Goal: Transaction & Acquisition: Book appointment/travel/reservation

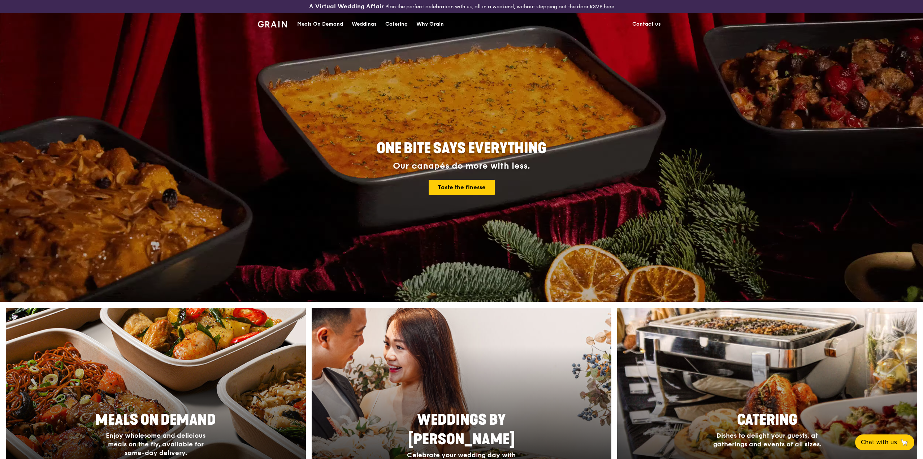
click at [400, 23] on div "Catering" at bounding box center [396, 24] width 22 height 22
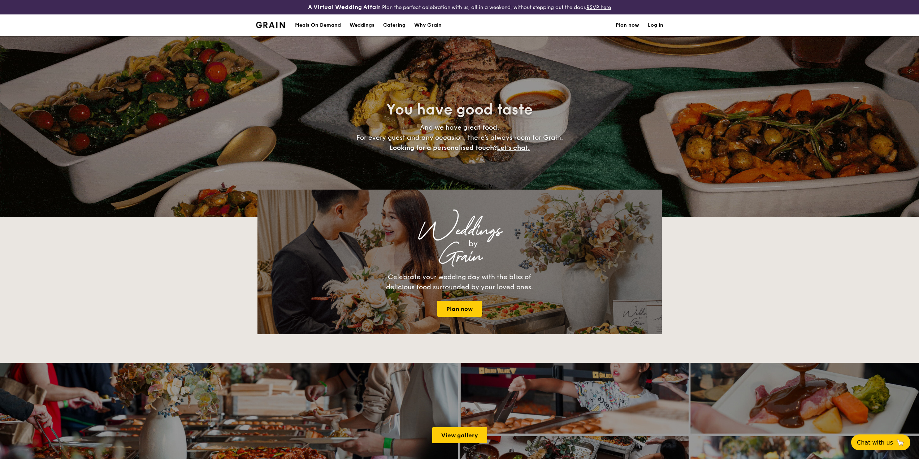
select select
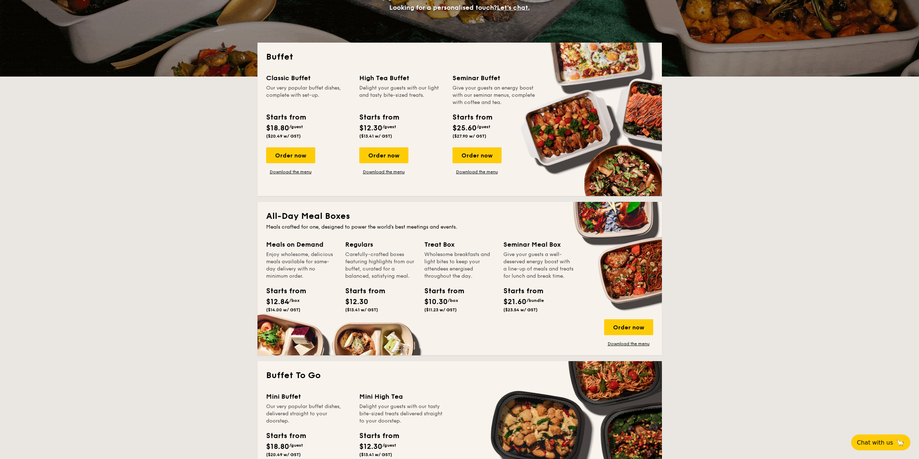
scroll to position [144, 0]
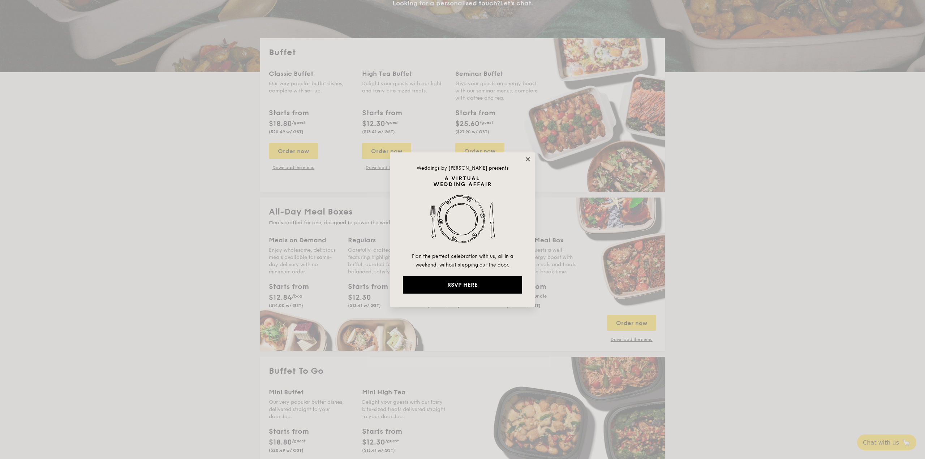
click at [526, 159] on icon at bounding box center [528, 159] width 7 height 7
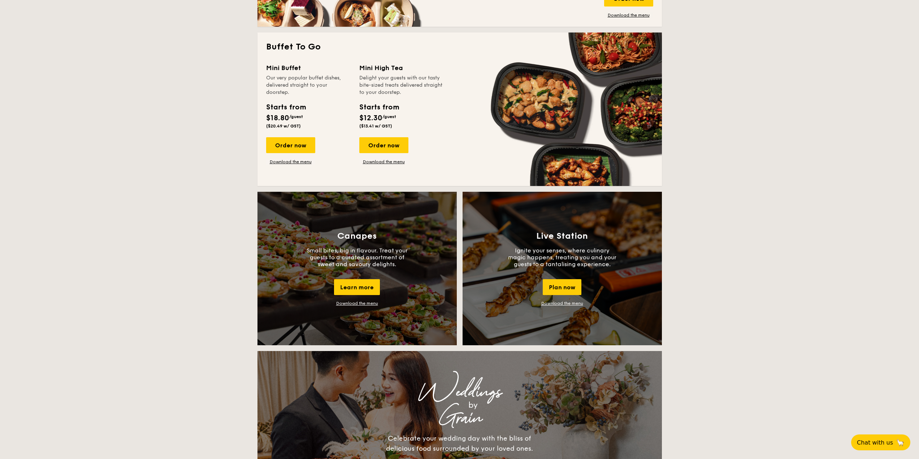
scroll to position [470, 0]
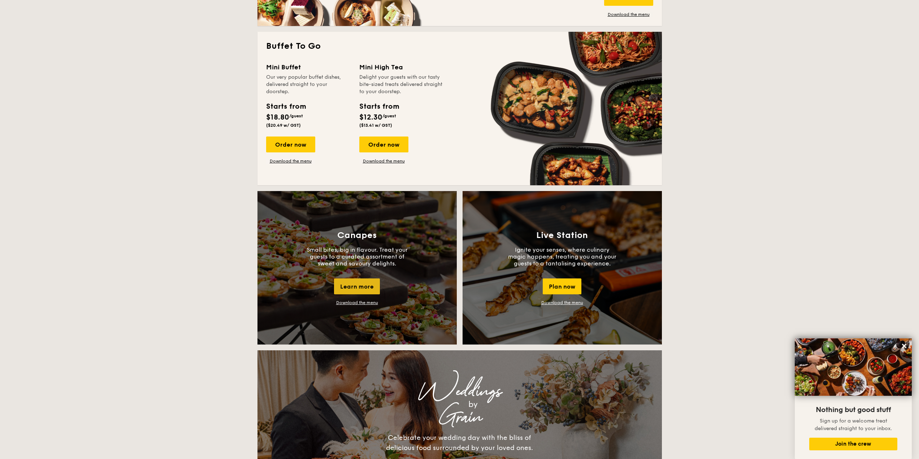
click at [366, 286] on div "Learn more" at bounding box center [357, 287] width 46 height 16
click at [562, 303] on link "Download the menu" at bounding box center [562, 302] width 42 height 5
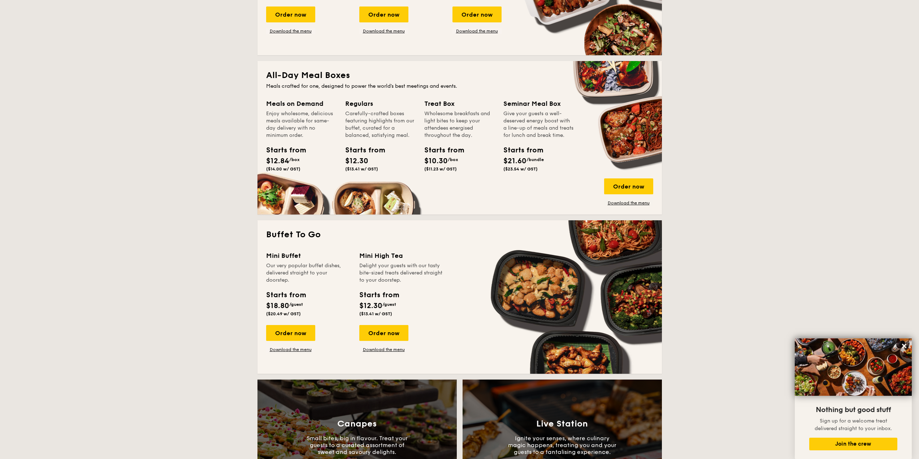
scroll to position [289, 0]
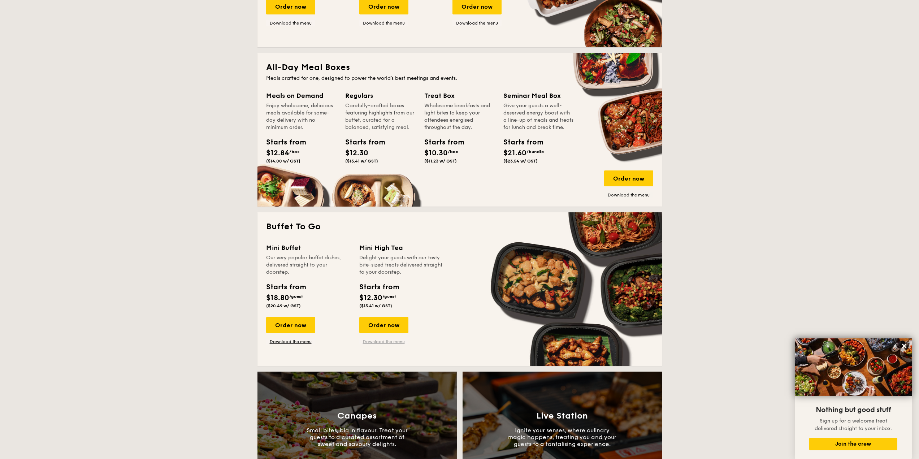
click at [384, 341] on link "Download the menu" at bounding box center [383, 342] width 49 height 6
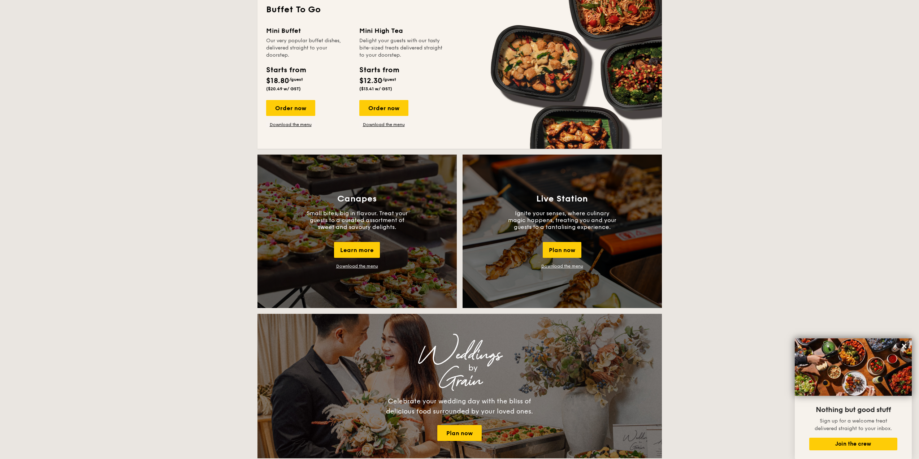
scroll to position [506, 0]
click at [289, 124] on link "Download the menu" at bounding box center [290, 125] width 49 height 6
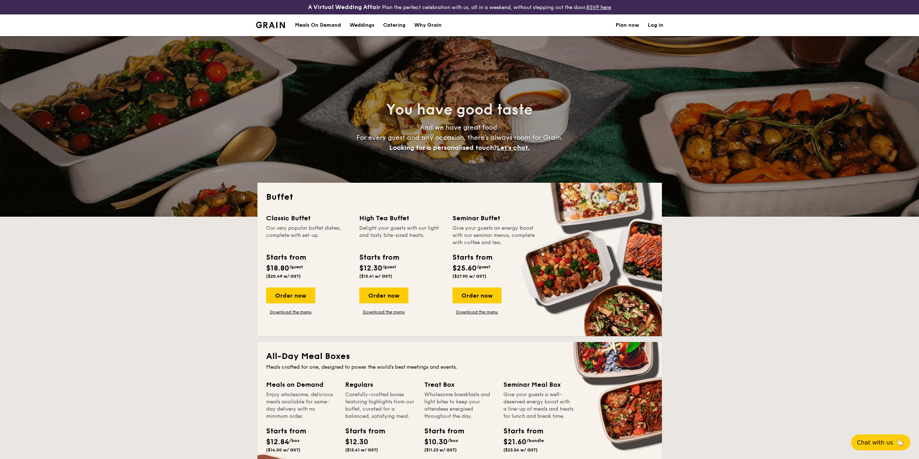
select select
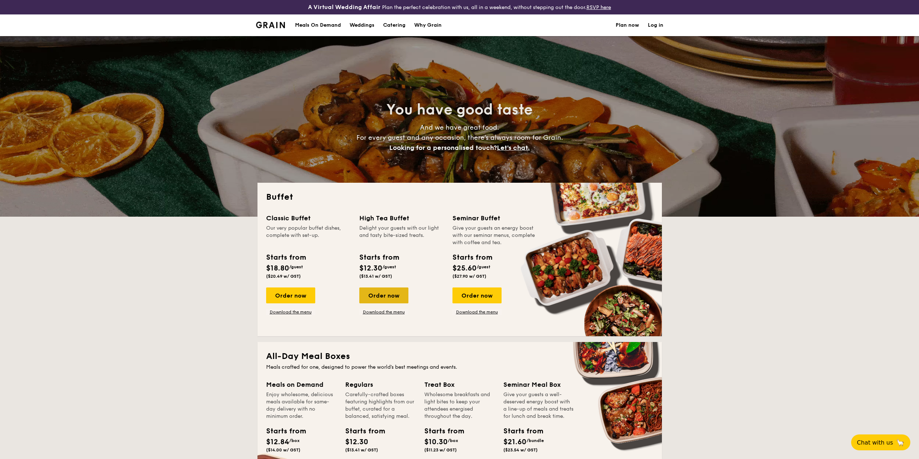
click at [377, 297] on div "Order now" at bounding box center [383, 296] width 49 height 16
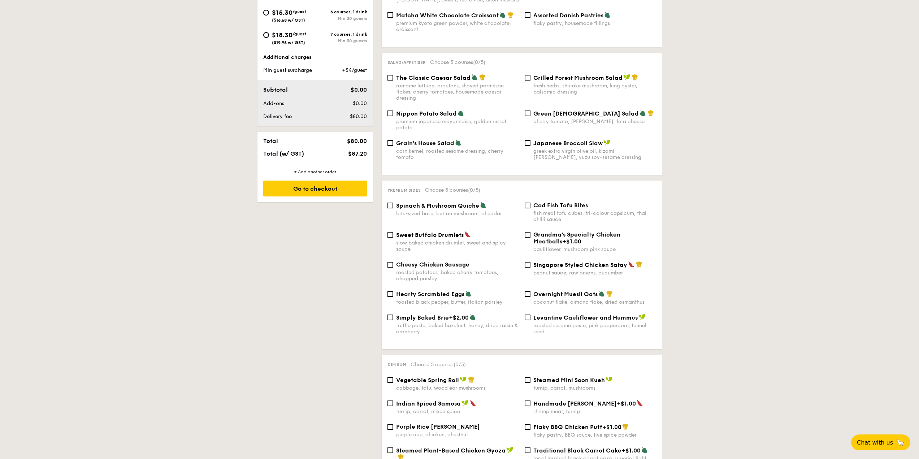
scroll to position [181, 0]
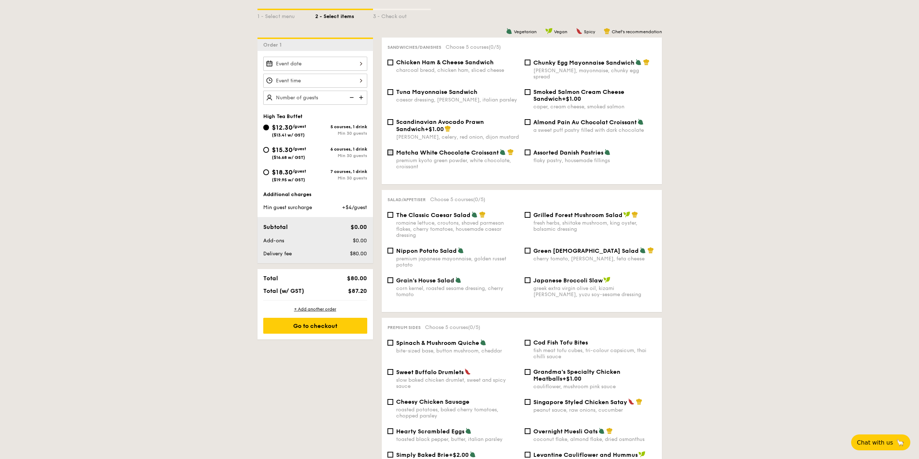
click at [391, 150] on input "Matcha White Chocolate Croissant premium kyoto green powder, white chocolate, c…" at bounding box center [391, 153] width 6 height 6
checkbox input "true"
click at [390, 62] on input "Chicken Ham & Cheese Sandwich charcoal bread, chicken ham, sliced cheese" at bounding box center [391, 63] width 6 height 6
checkbox input "true"
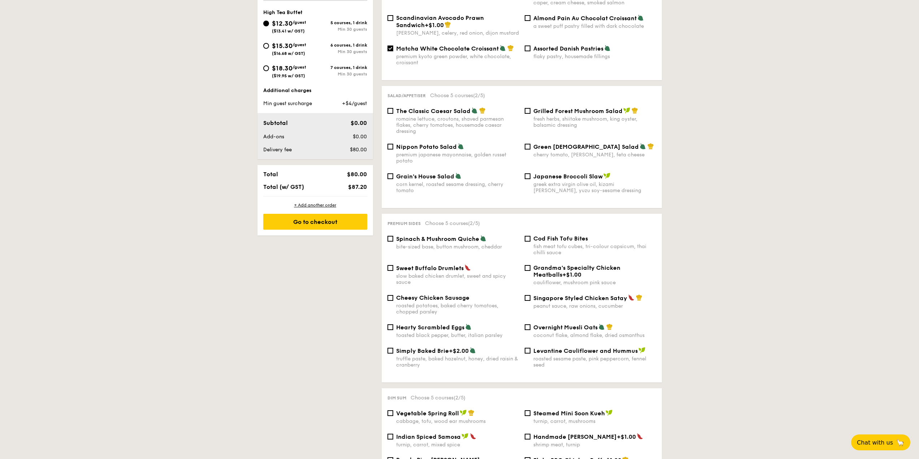
scroll to position [289, 0]
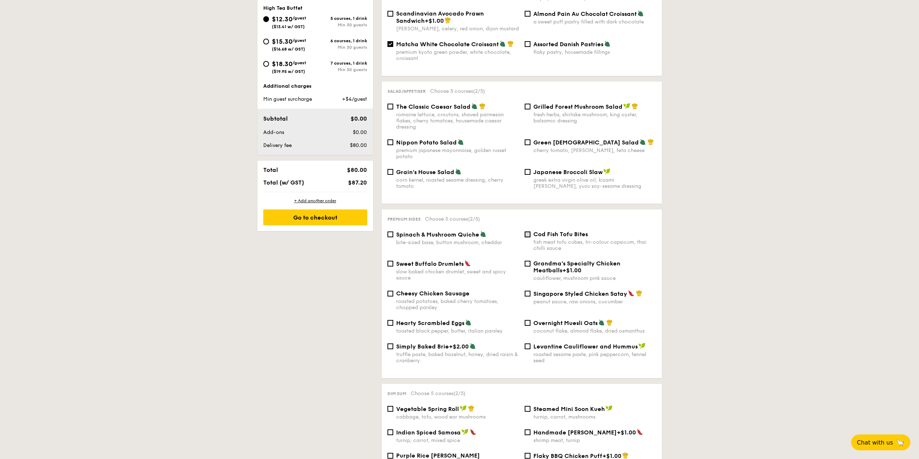
click at [528, 232] on input "Cod Fish Tofu Bites fish meat tofu cubes, tri-colour capsicum, thai chilli sauce" at bounding box center [528, 235] width 6 height 6
checkbox input "true"
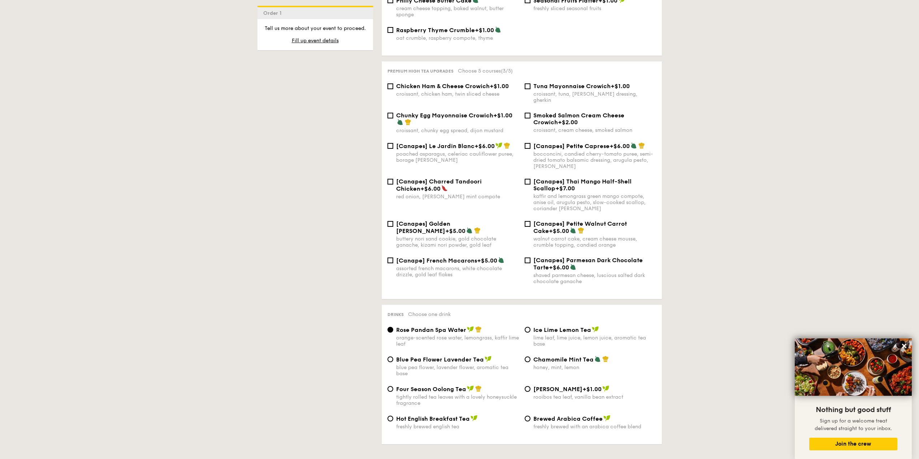
scroll to position [939, 0]
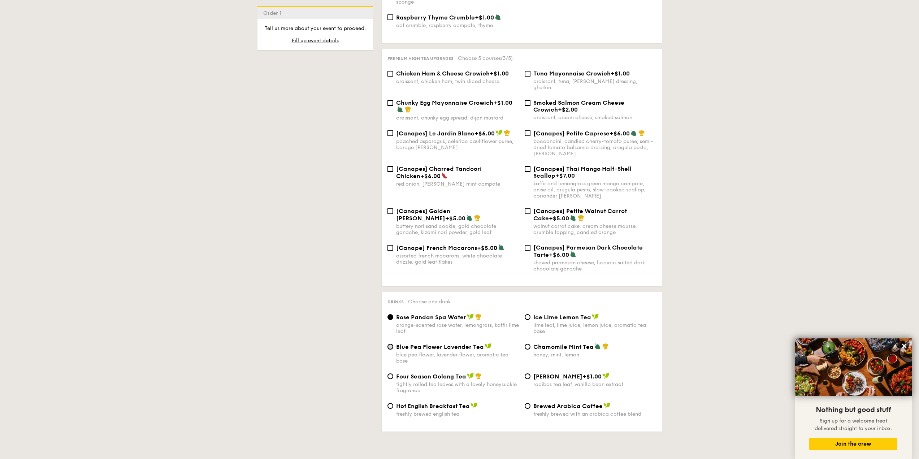
click at [390, 344] on input "Blue Pea Flower Lavender Tea blue pea flower, lavender flower, aromatic tea base" at bounding box center [391, 347] width 6 height 6
radio input "true"
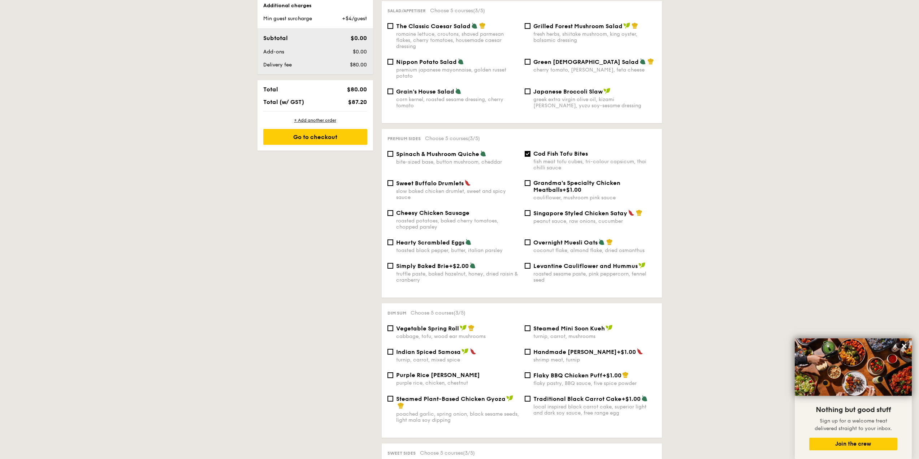
scroll to position [361, 0]
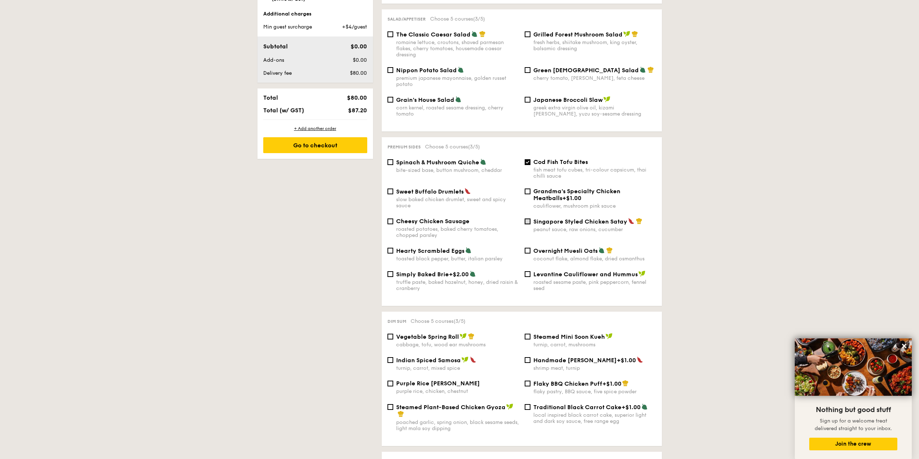
click at [527, 219] on input "Singapore Styled Chicken Satay peanut sauce, raw onions, cucumber" at bounding box center [528, 222] width 6 height 6
click at [526, 219] on input "Singapore Styled Chicken Satay peanut sauce, raw onions, cucumber" at bounding box center [528, 222] width 6 height 6
checkbox input "false"
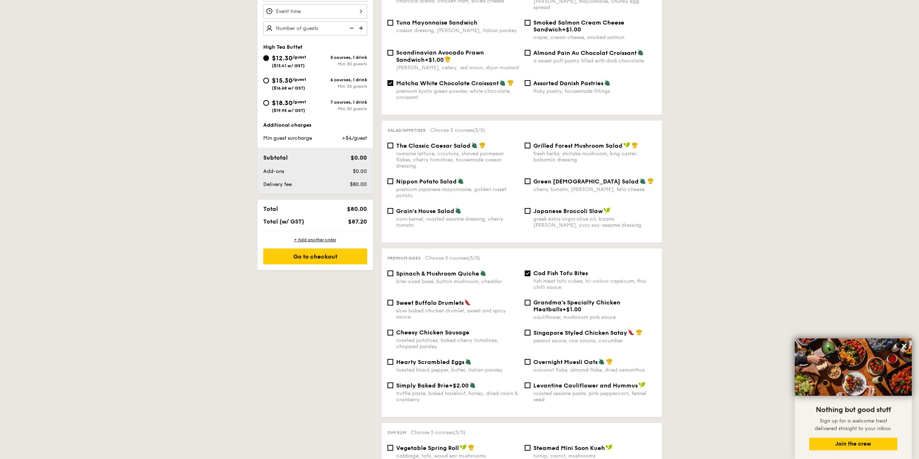
scroll to position [253, 0]
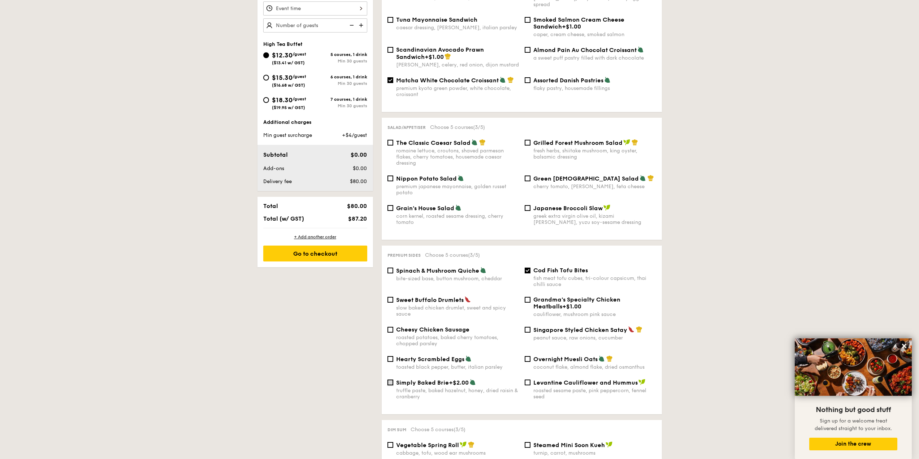
click at [389, 380] on input "Simply Baked Brie +$2.00 truffle paste, baked hazelnut, honey, dried raisin & c…" at bounding box center [391, 383] width 6 height 6
checkbox input "true"
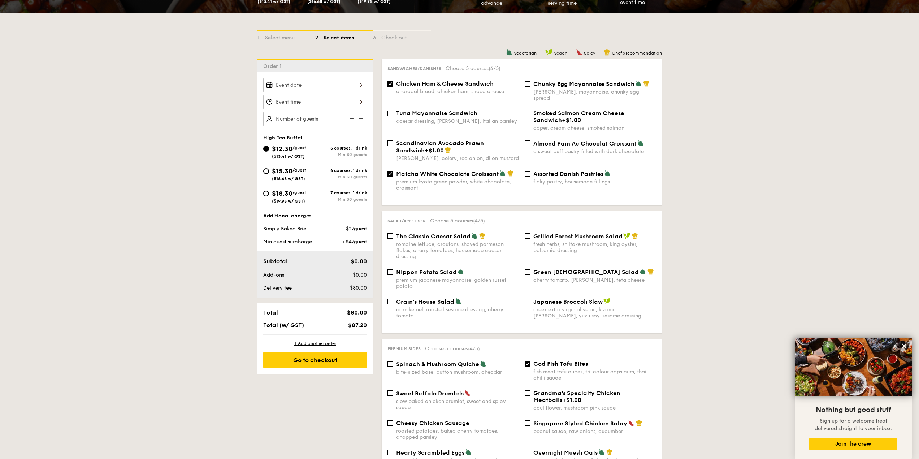
scroll to position [144, 0]
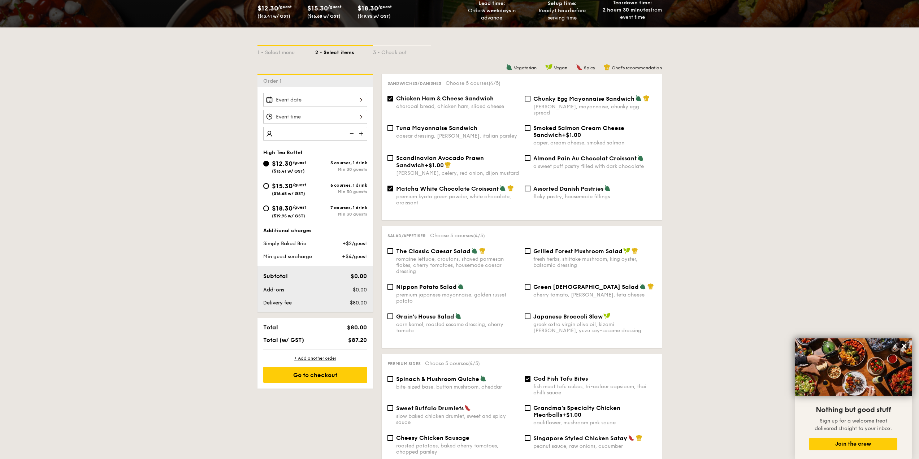
type input "8"
type input "80 guests"
click at [306, 102] on div at bounding box center [315, 100] width 104 height 14
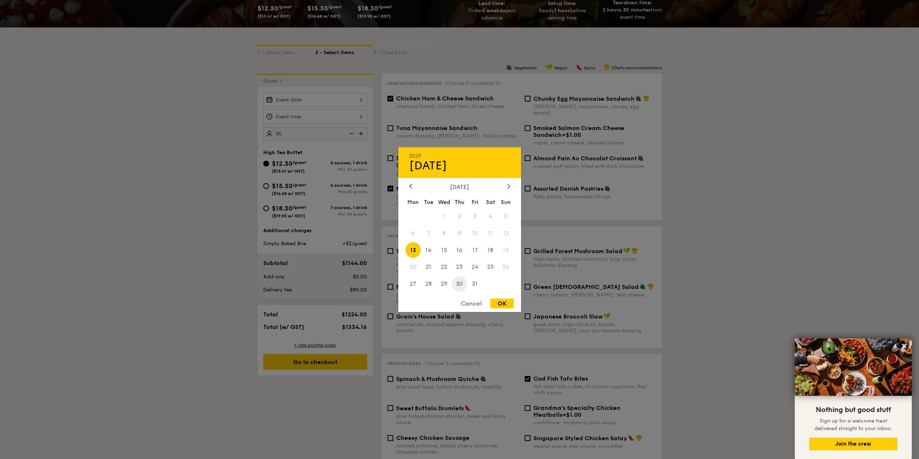
click at [460, 284] on span "30" at bounding box center [460, 284] width 16 height 16
click at [509, 301] on div "OK" at bounding box center [502, 304] width 23 height 10
type input "[DATE]"
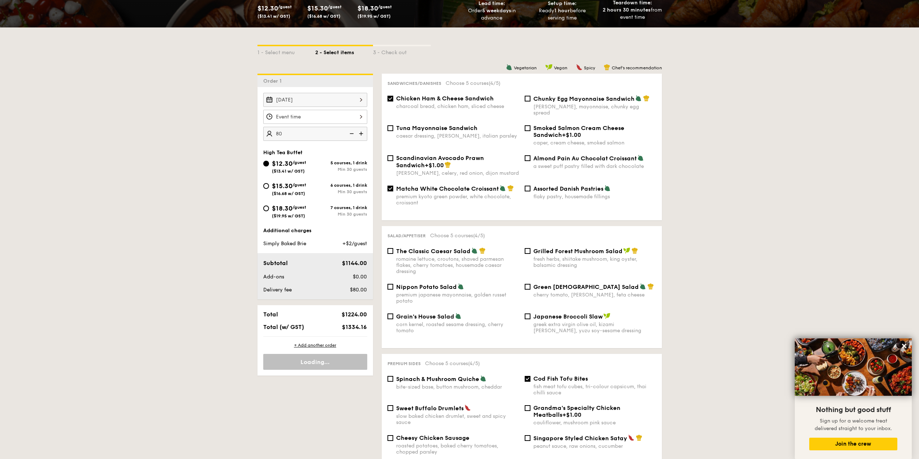
click at [299, 113] on div at bounding box center [315, 117] width 104 height 14
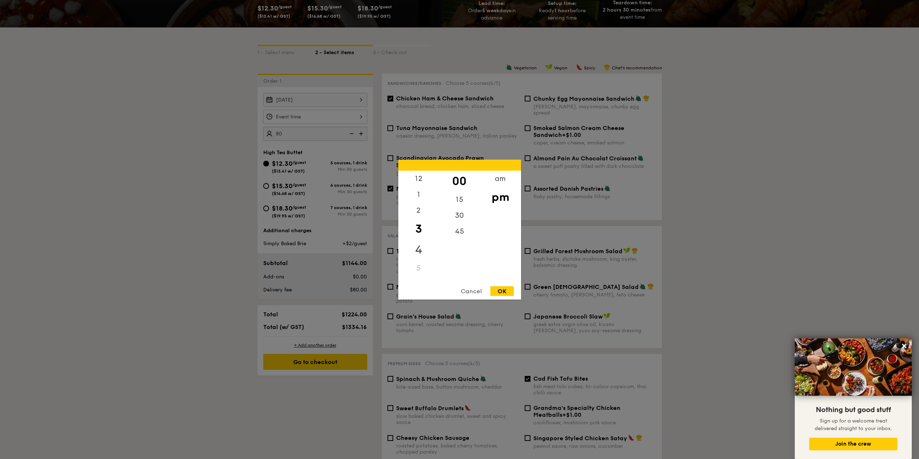
click at [418, 250] on div "4" at bounding box center [418, 249] width 41 height 21
click at [507, 292] on div "OK" at bounding box center [502, 291] width 23 height 10
type input "4:00PM"
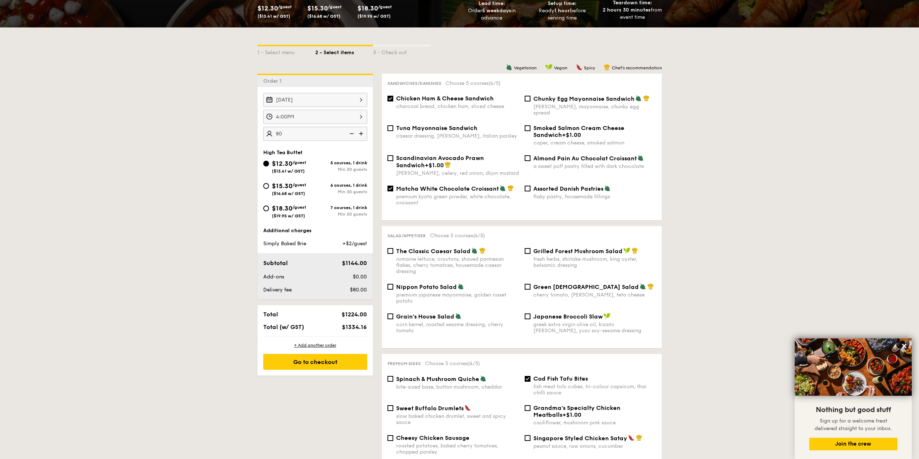
drag, startPoint x: 167, startPoint y: 226, endPoint x: 168, endPoint y: 219, distance: 6.7
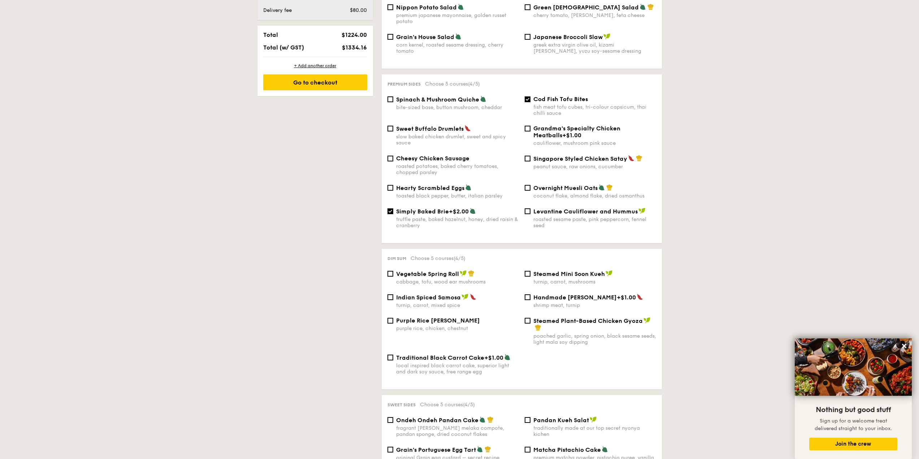
scroll to position [433, 0]
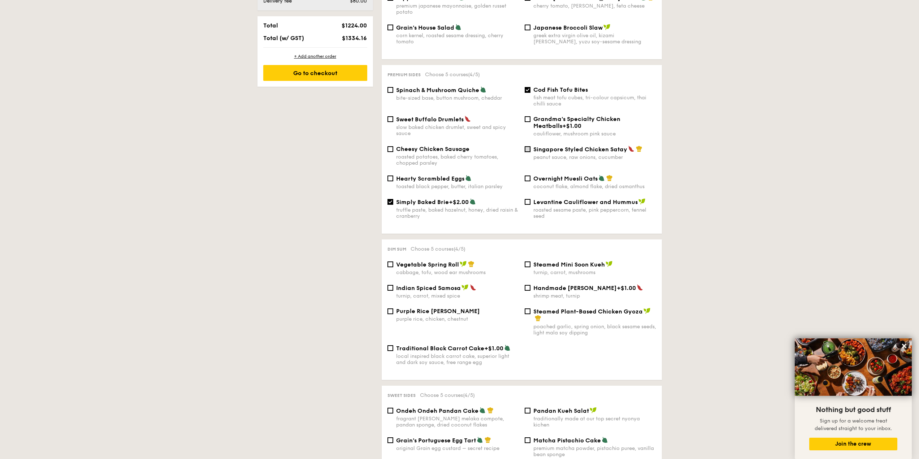
click at [528, 146] on input "Singapore Styled Chicken Satay peanut sauce, raw onions, cucumber" at bounding box center [528, 149] width 6 height 6
checkbox input "true"
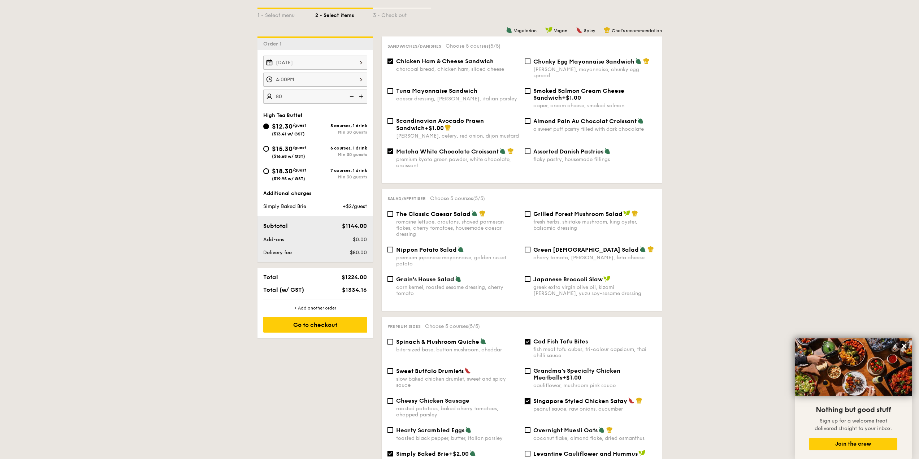
scroll to position [108, 0]
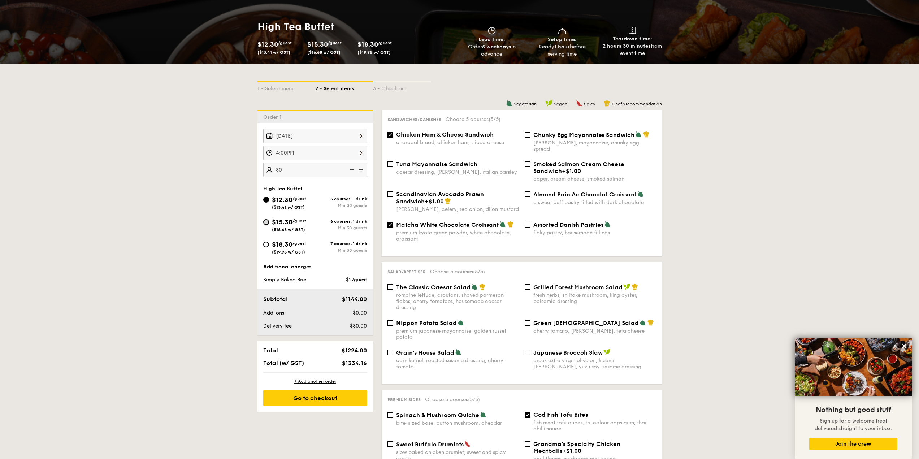
click at [266, 221] on input "$15.30 /guest ($16.68 w/ GST) 6 courses, 1 drink Min 30 guests" at bounding box center [266, 222] width 6 height 6
radio input "true"
checkbox input "false"
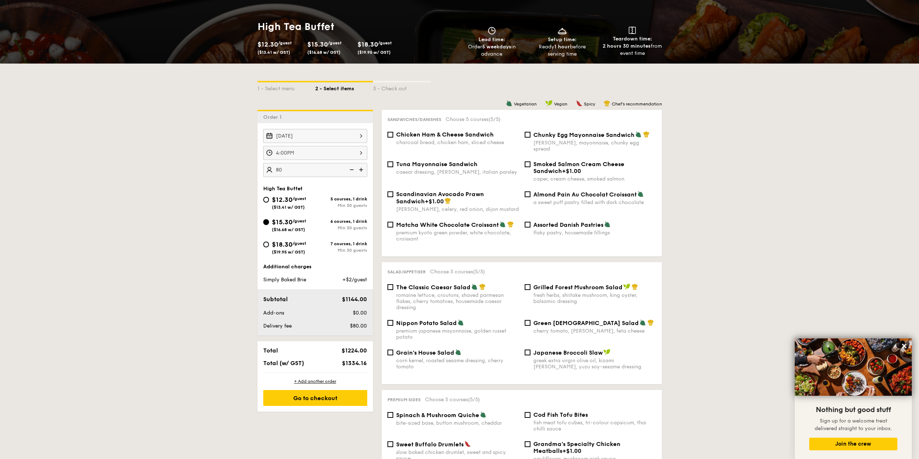
checkbox input "false"
radio input "true"
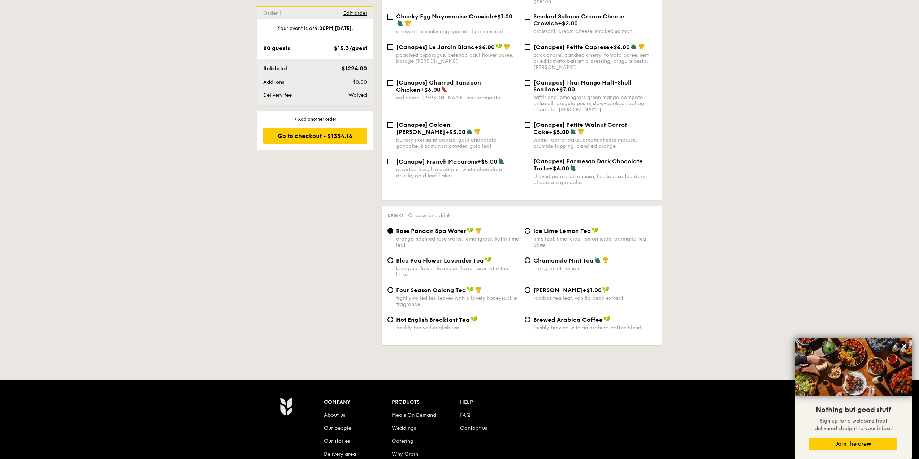
scroll to position [1120, 0]
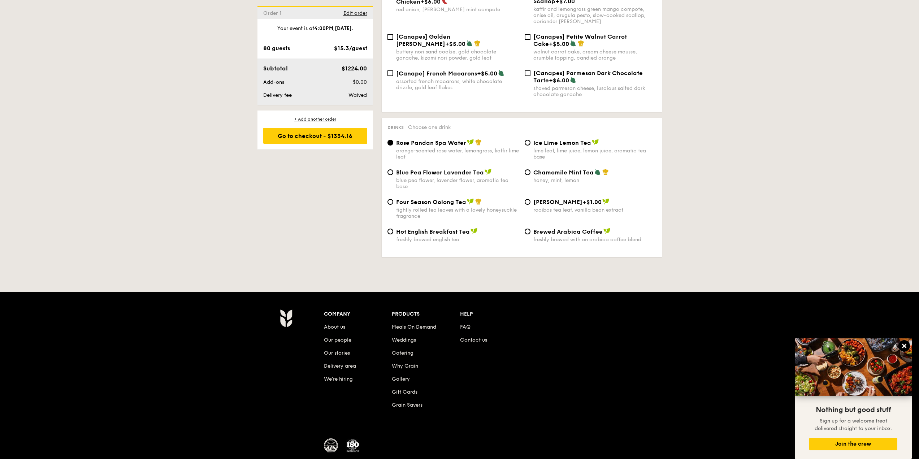
click at [902, 345] on icon at bounding box center [904, 346] width 7 height 7
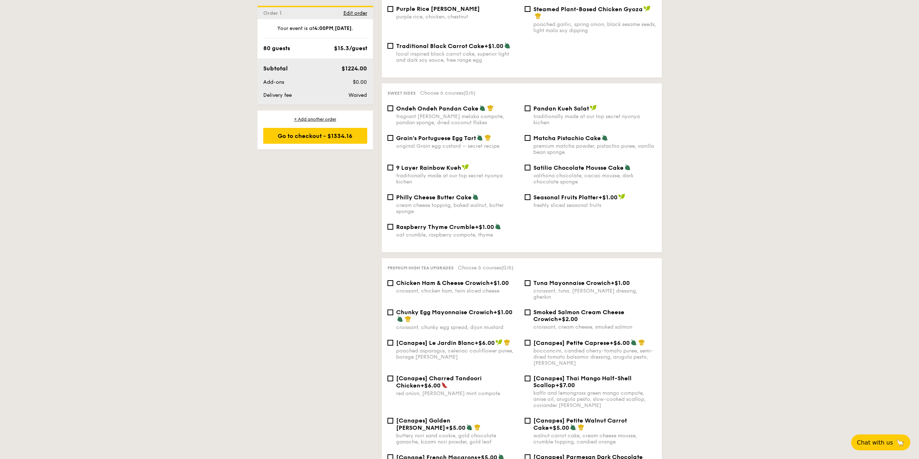
scroll to position [722, 0]
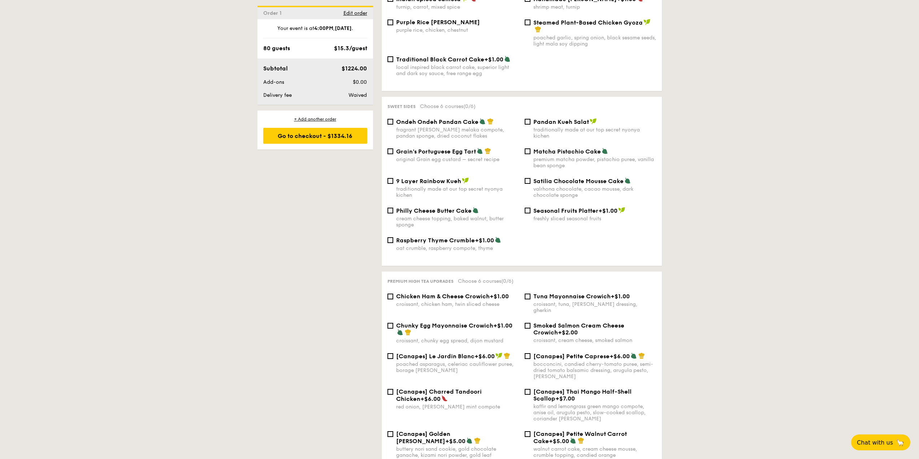
click at [485, 322] on span "Chunky Egg Mayonnaise Crowich" at bounding box center [444, 325] width 97 height 7
click at [393, 323] on input "Chunky Egg Mayonnaise Crowich +$1.00 croissant, chunky egg spread, dijon mustard" at bounding box center [391, 326] width 6 height 6
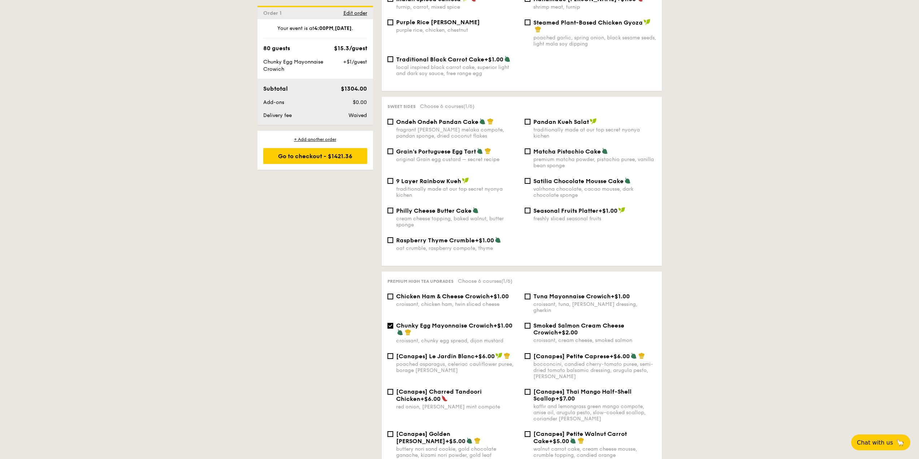
click at [485, 322] on span "Chunky Egg Mayonnaise Crowich" at bounding box center [444, 325] width 97 height 7
click at [393, 323] on input "Chunky Egg Mayonnaise Crowich +$1.00 croissant, chunky egg spread, dijon mustard" at bounding box center [391, 326] width 6 height 6
checkbox input "false"
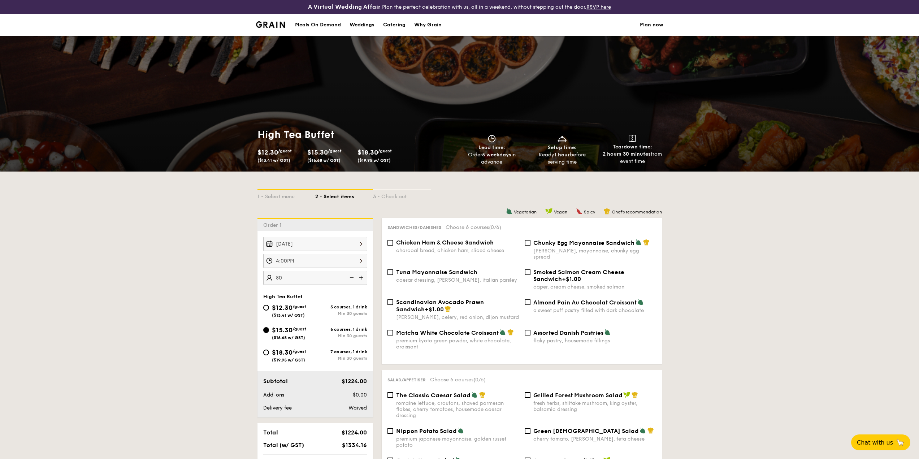
scroll to position [0, 0]
